Goal: Information Seeking & Learning: Learn about a topic

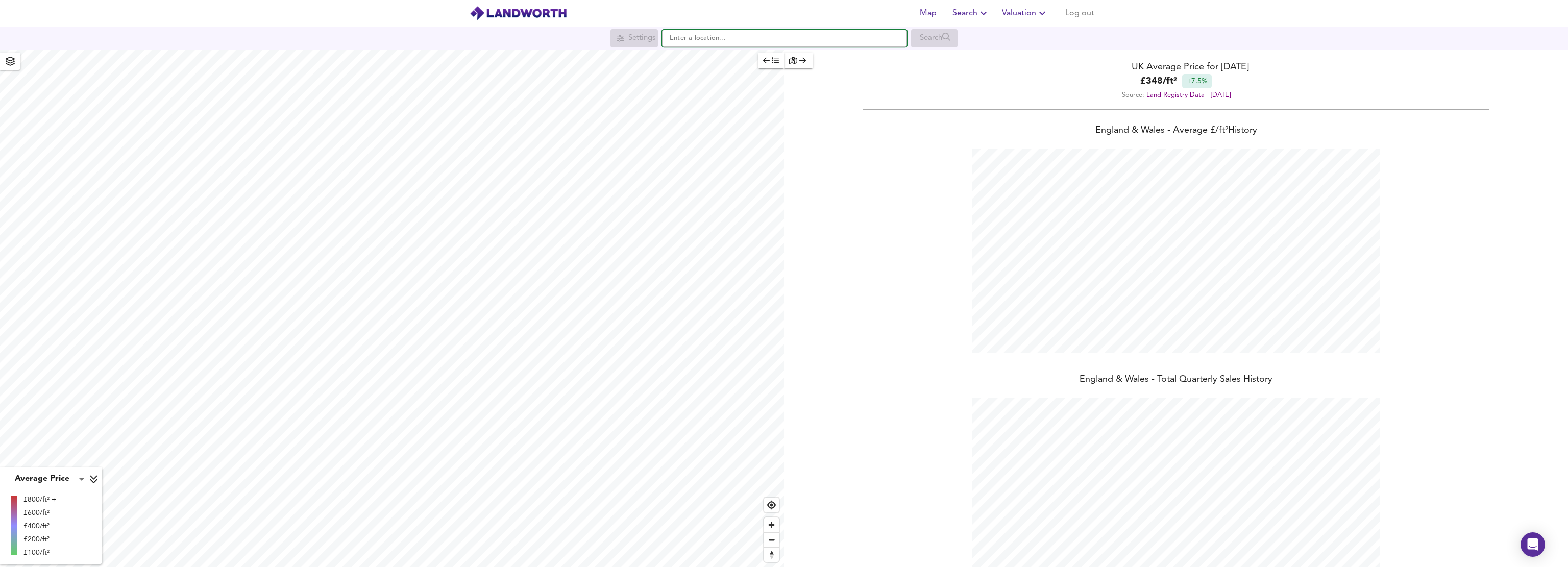
click at [653, 43] on input "text" at bounding box center [784, 38] width 245 height 17
click at [653, 39] on input "de8" at bounding box center [784, 38] width 245 height 17
click at [653, 38] on input "de84ph" at bounding box center [784, 38] width 245 height 17
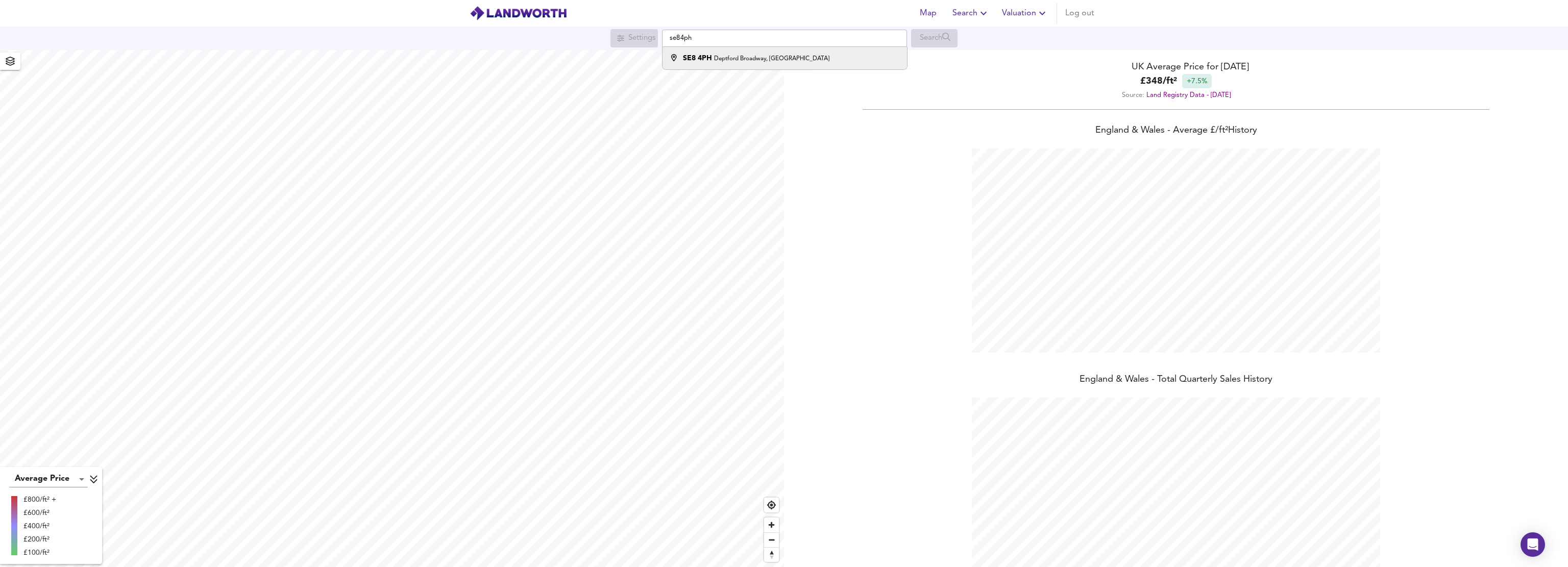
click at [653, 56] on div "SE8 [STREET_ADDRESS]" at bounding box center [782, 58] width 234 height 10
type input "[STREET_ADDRESS]"
checkbox input "false"
checkbox input "true"
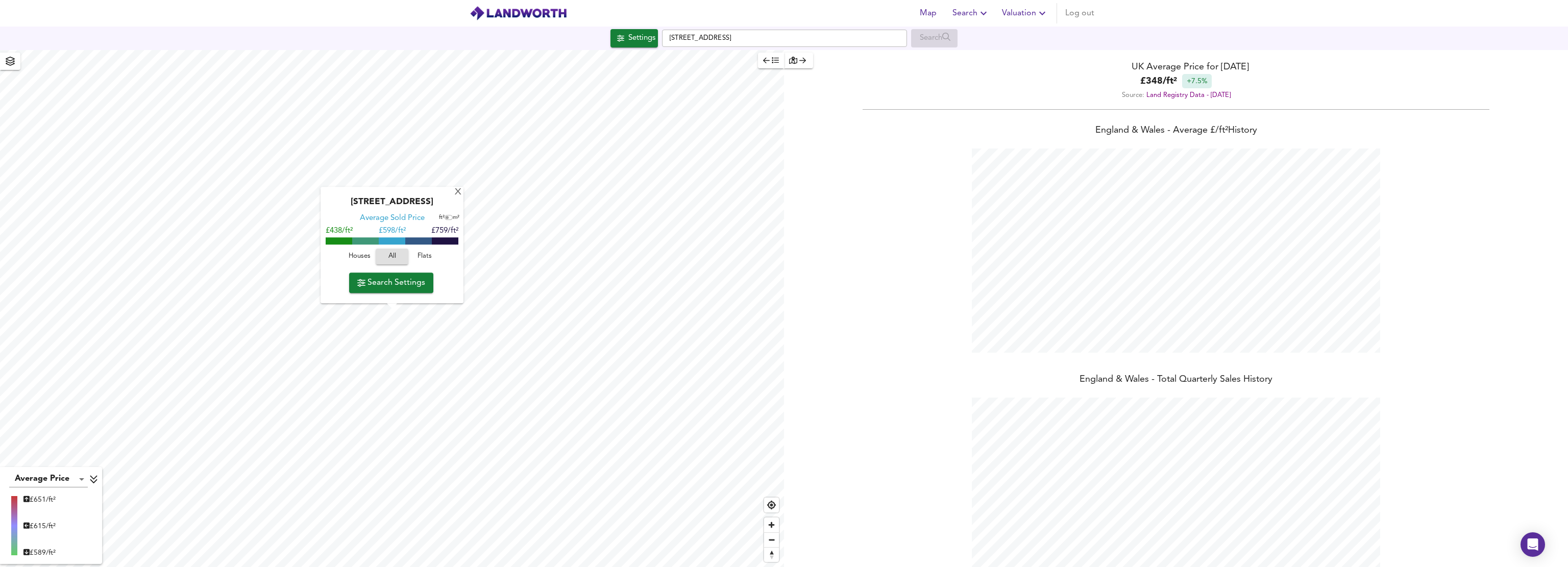
click at [430, 251] on button "Flats" at bounding box center [425, 256] width 33 height 16
click at [390, 234] on span "£ 599/ft²" at bounding box center [392, 231] width 27 height 7
click at [400, 283] on span "Search Settings" at bounding box center [391, 283] width 68 height 14
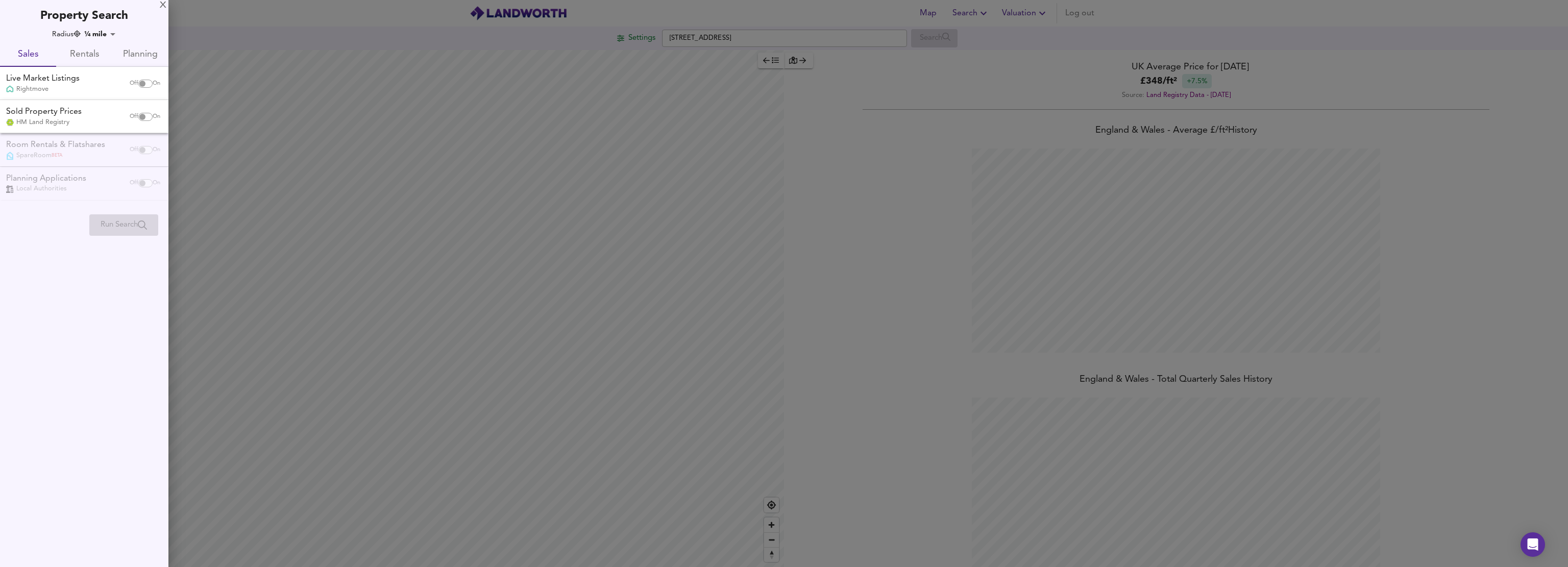
click at [360, 167] on div at bounding box center [784, 284] width 1568 height 567
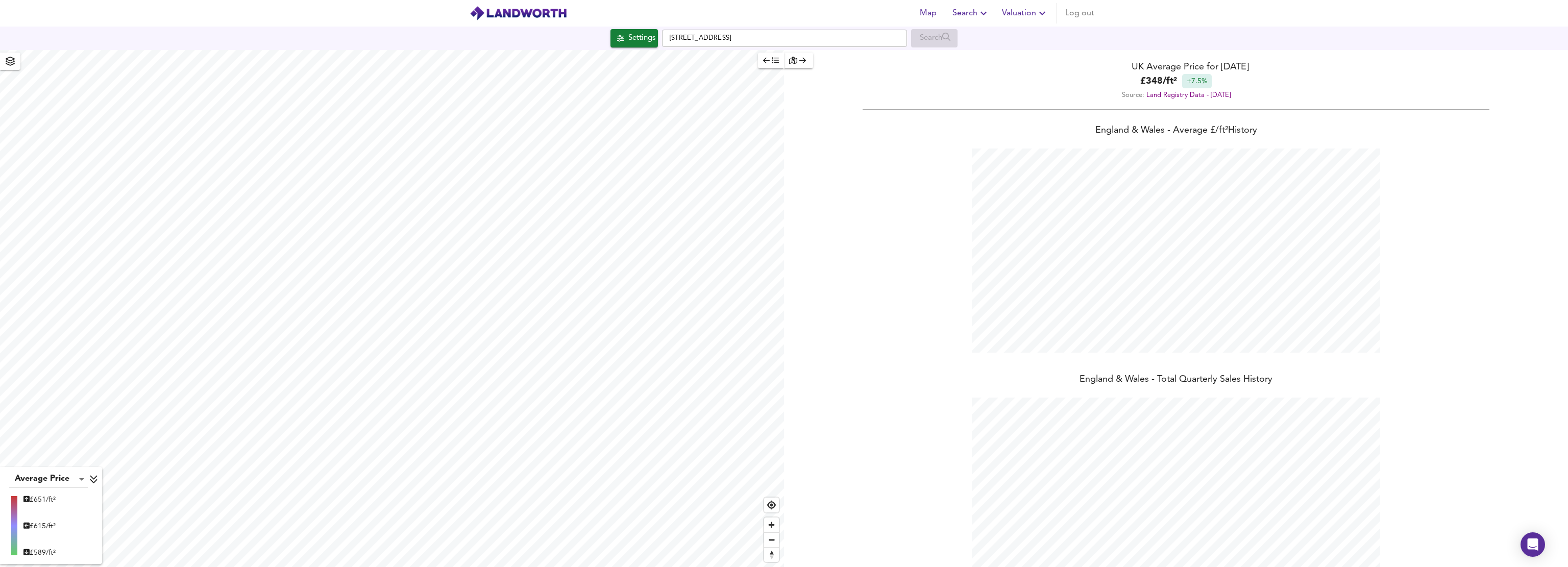
click at [10, 60] on icon "button" at bounding box center [10, 61] width 10 height 9
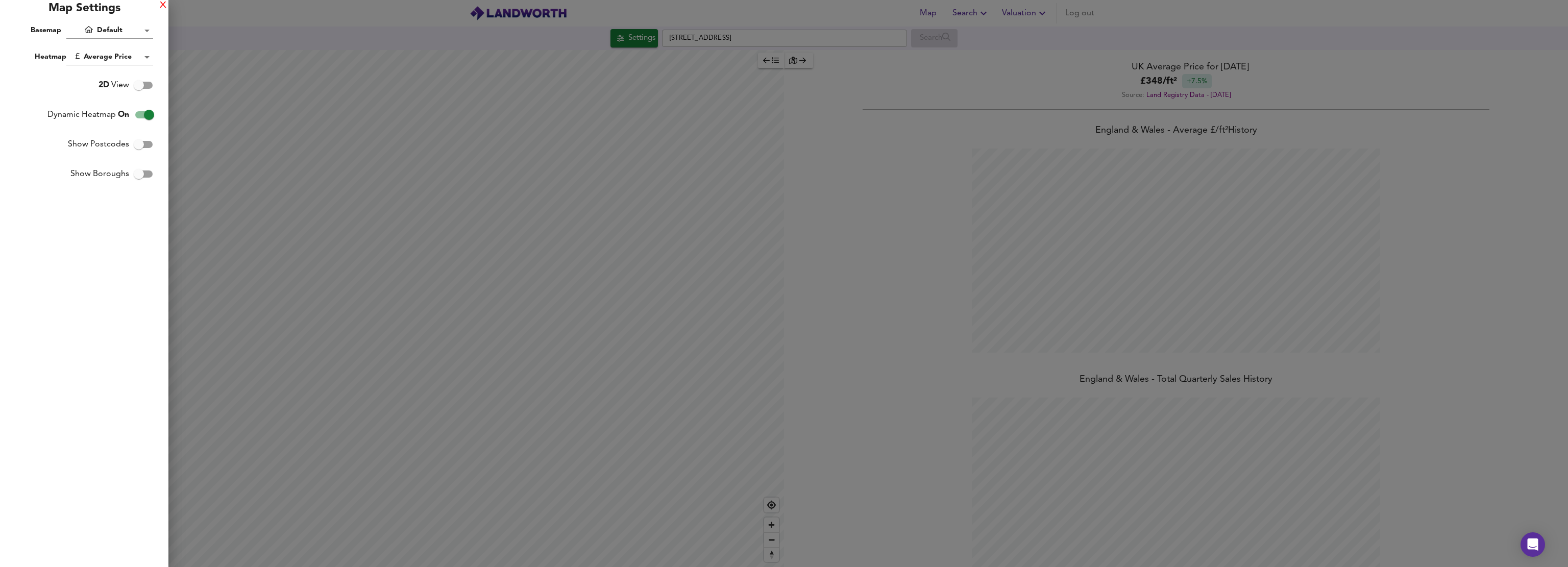
click at [161, 7] on div "X" at bounding box center [163, 5] width 7 height 7
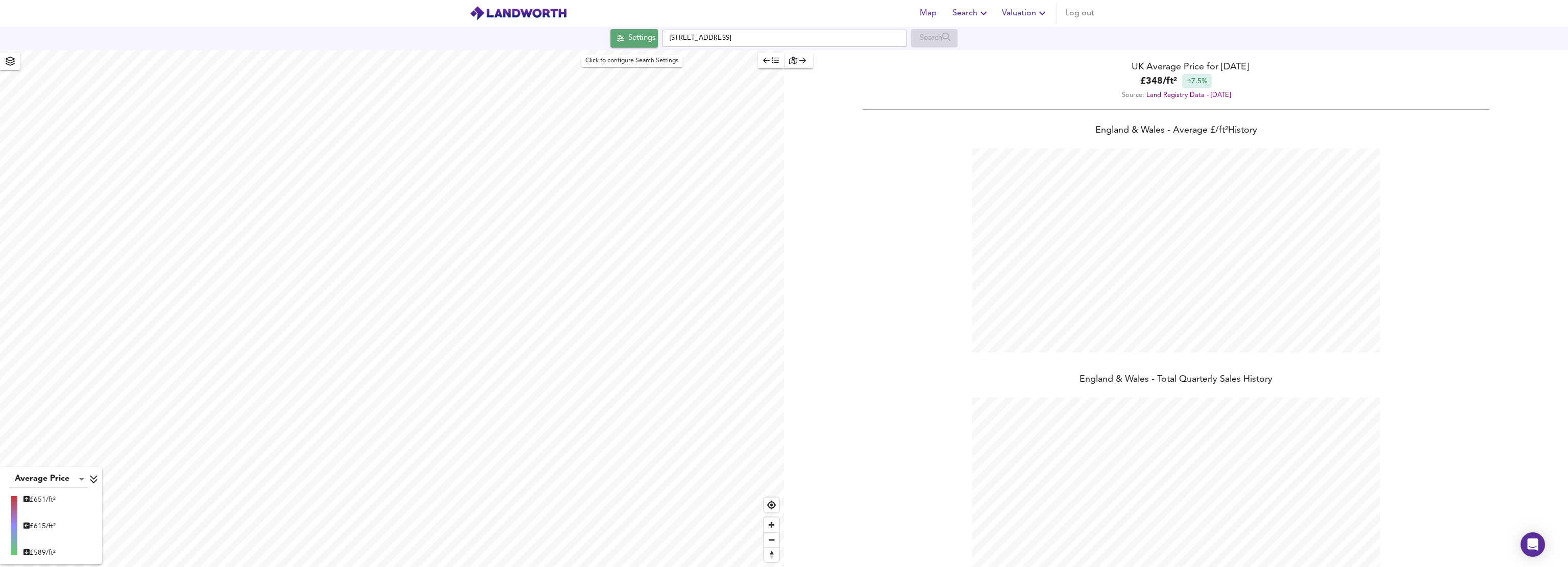
scroll to position [567, 1568]
click at [628, 34] on div "Settings" at bounding box center [641, 39] width 27 height 13
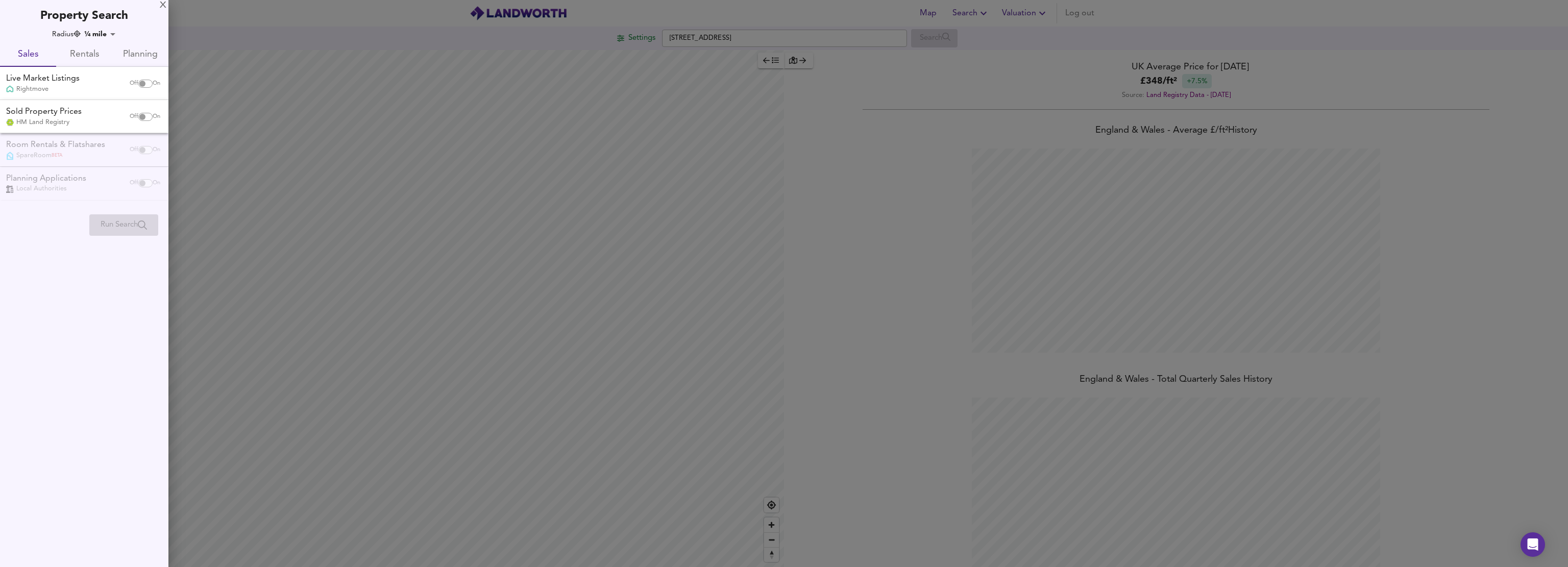
click at [148, 81] on input "checkbox" at bounding box center [142, 84] width 25 height 8
checkbox input "true"
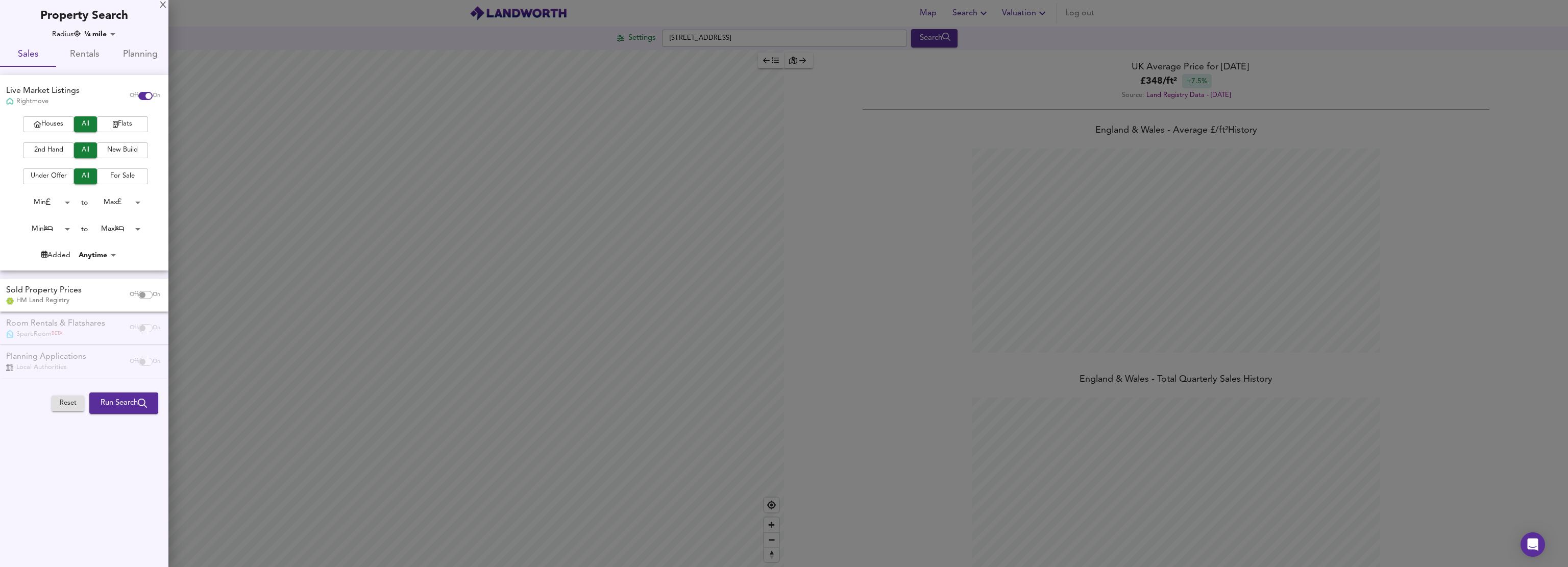
click at [146, 294] on input "checkbox" at bounding box center [142, 295] width 25 height 8
checkbox input "true"
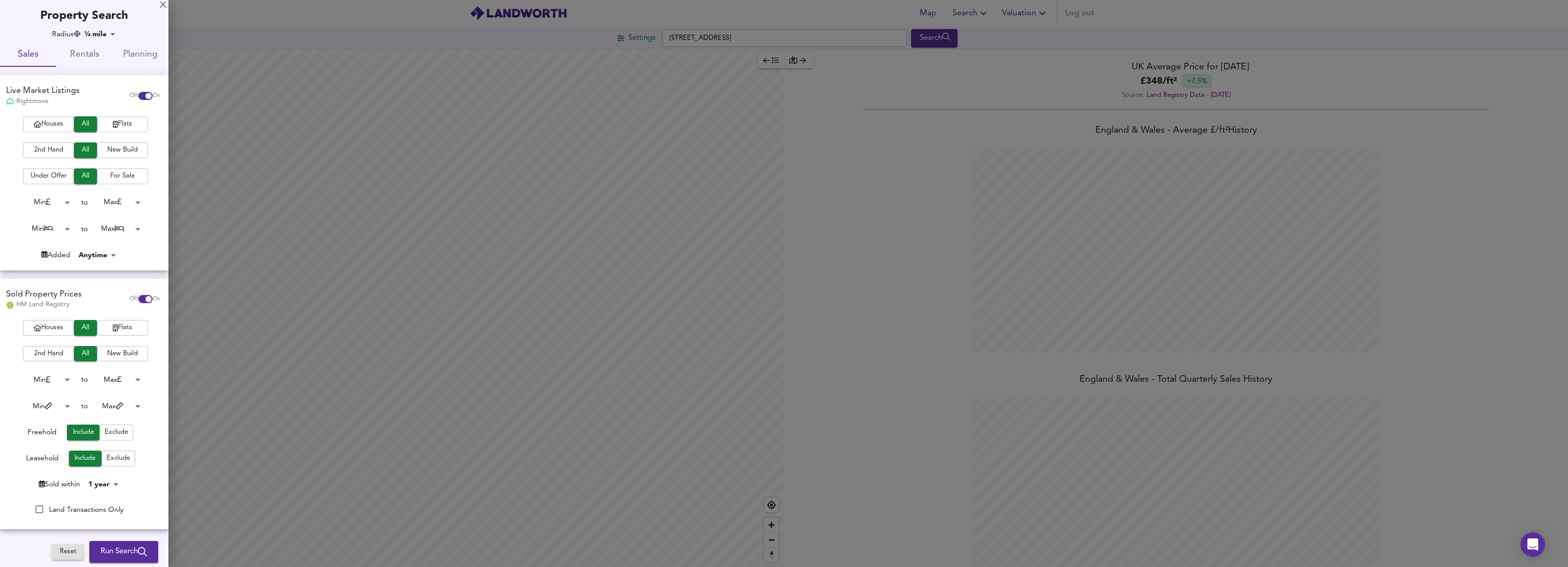
click at [126, 131] on button "Flats" at bounding box center [122, 124] width 51 height 16
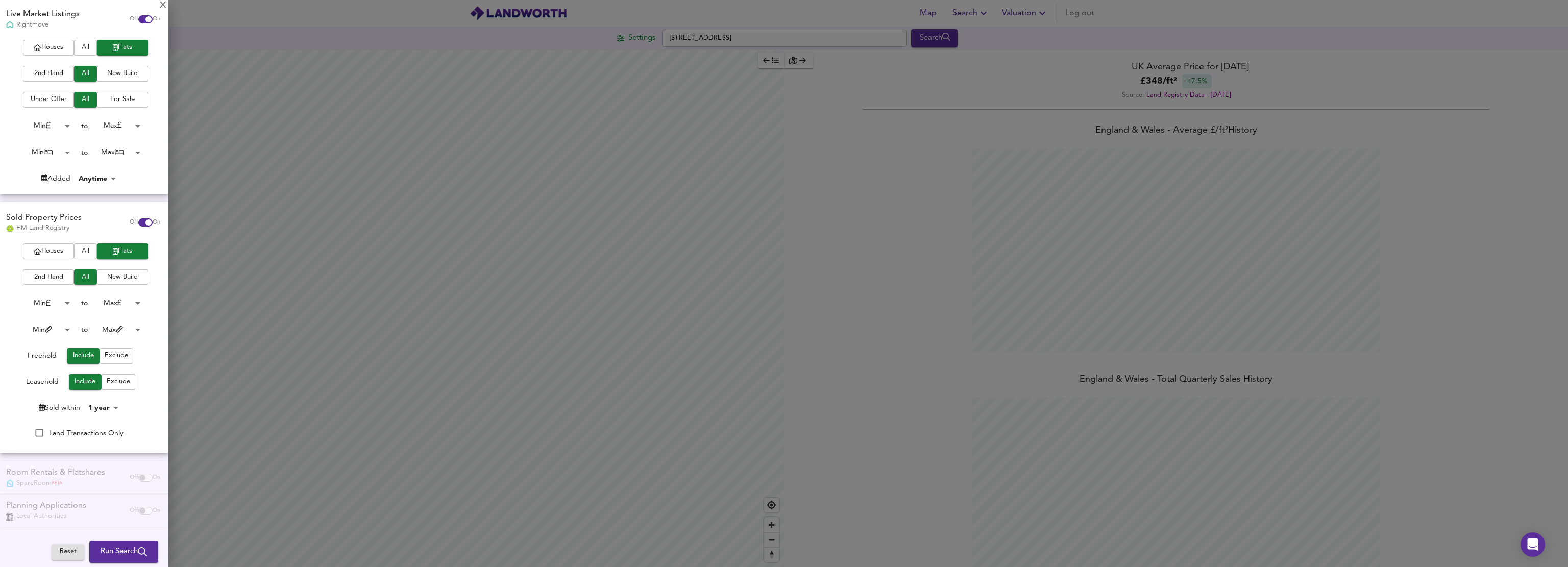
click at [108, 322] on span "Run Search" at bounding box center [123, 552] width 47 height 13
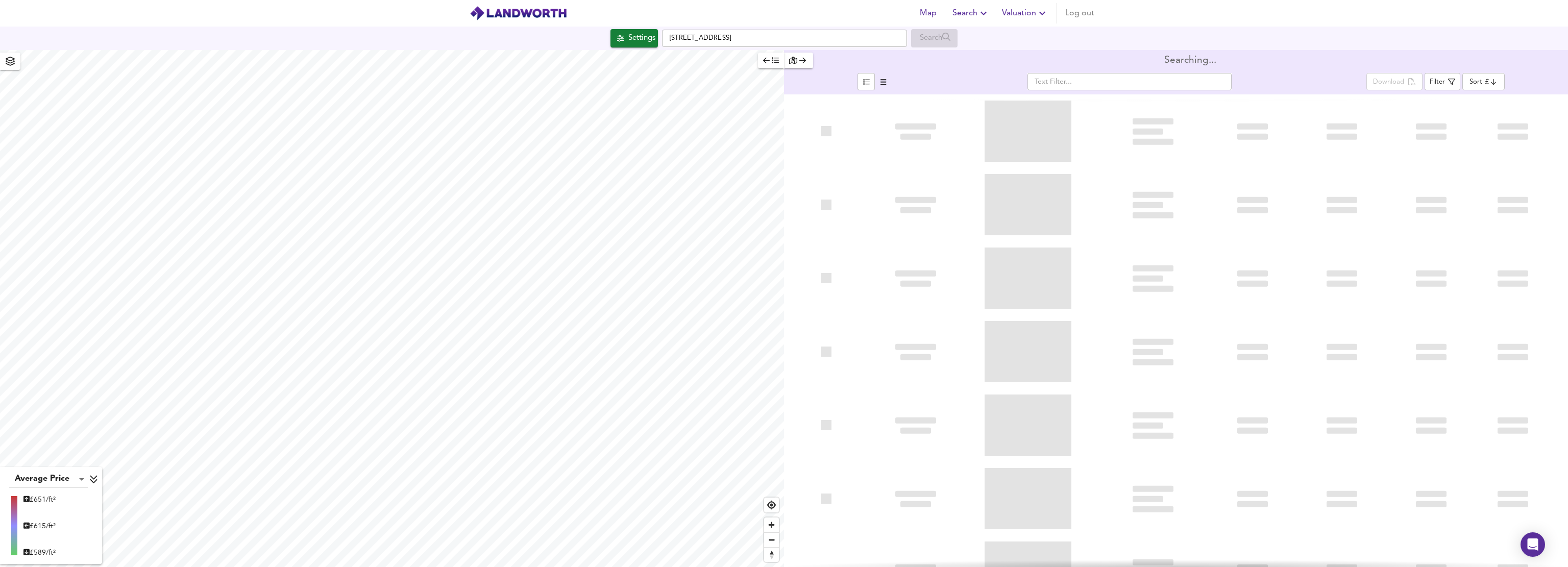
type input "bestdeal"
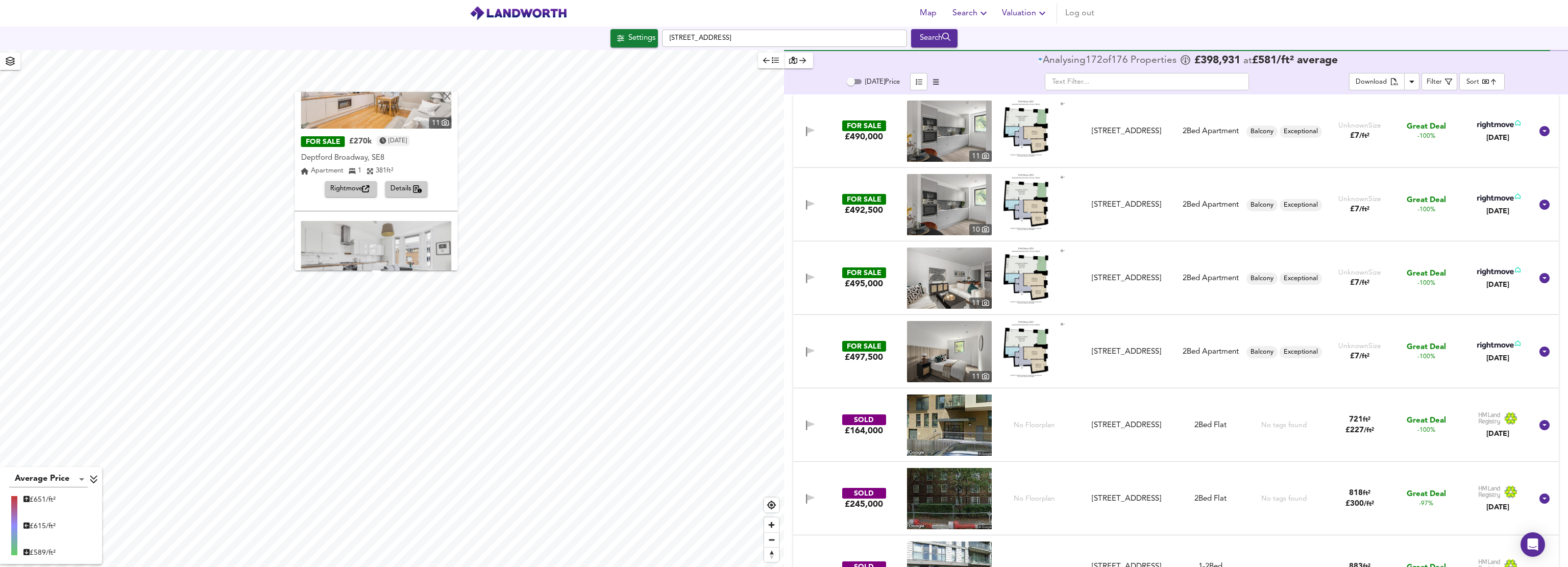
scroll to position [47, 0]
click at [349, 186] on span "Rightmove" at bounding box center [351, 188] width 42 height 12
click at [653, 201] on div "[STREET_ADDRESS]" at bounding box center [1126, 205] width 91 height 11
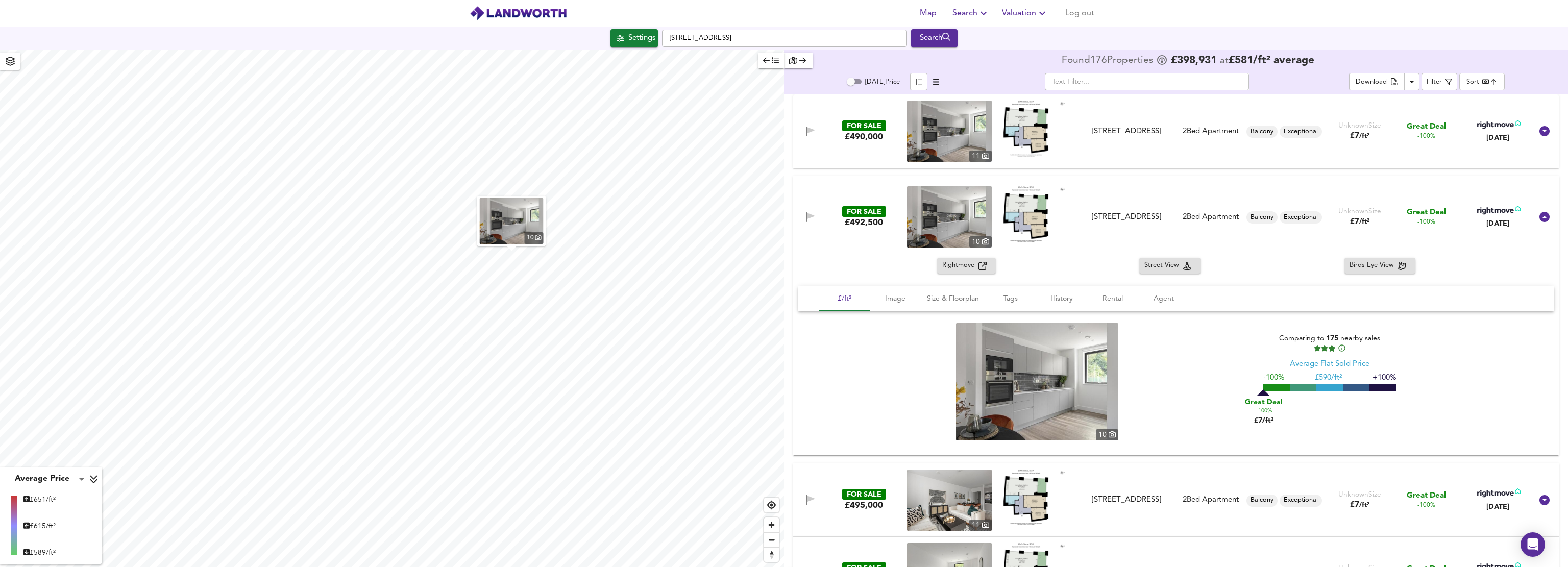
click at [653, 265] on span "Rightmove" at bounding box center [960, 265] width 36 height 12
